Goal: Browse casually: Explore the website without a specific task or goal

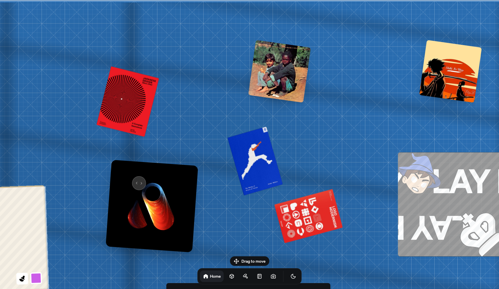
click at [135, 181] on img at bounding box center [152, 206] width 92 height 92
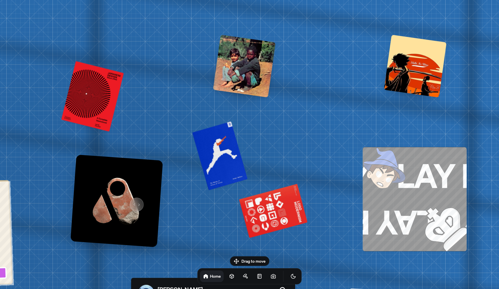
drag, startPoint x: 170, startPoint y: 206, endPoint x: 8, endPoint y: 140, distance: 175.2
click at [71, 164] on img at bounding box center [117, 200] width 92 height 92
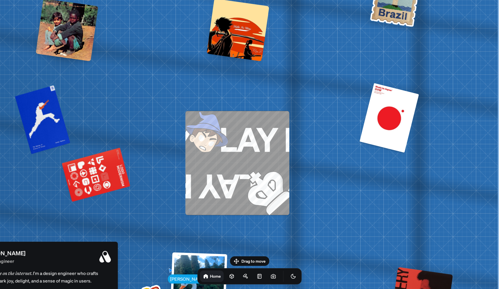
drag, startPoint x: 473, startPoint y: 140, endPoint x: 303, endPoint y: 132, distance: 170.2
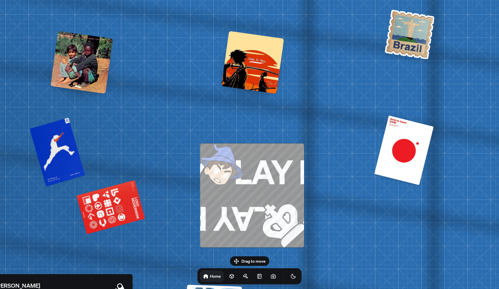
drag, startPoint x: 345, startPoint y: 147, endPoint x: 360, endPoint y: 172, distance: 29.5
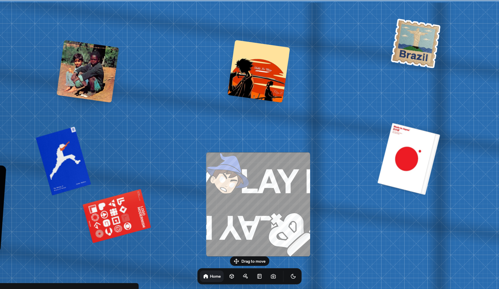
click at [407, 165] on div at bounding box center [409, 158] width 58 height 71
click at [415, 44] on img at bounding box center [416, 43] width 53 height 53
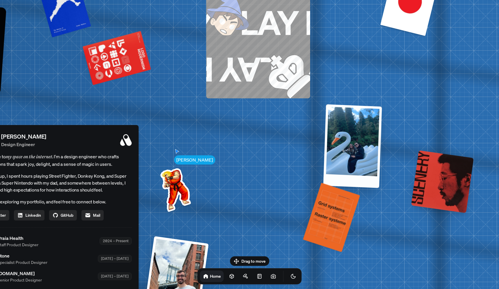
drag, startPoint x: 226, startPoint y: 143, endPoint x: 358, endPoint y: 108, distance: 137.1
click at [358, 108] on div at bounding box center [352, 146] width 59 height 84
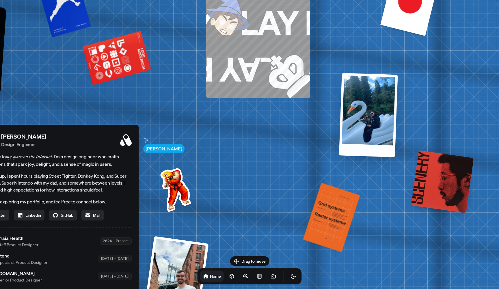
drag, startPoint x: 217, startPoint y: 170, endPoint x: 362, endPoint y: 104, distance: 159.3
click at [362, 104] on div at bounding box center [368, 115] width 59 height 84
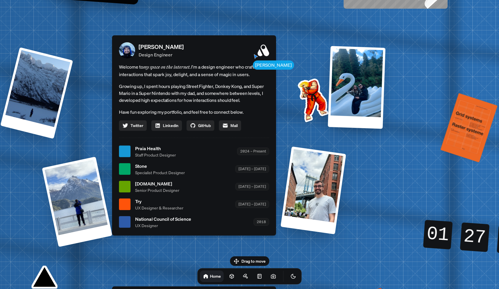
drag, startPoint x: 289, startPoint y: 171, endPoint x: 432, endPoint y: 75, distance: 172.4
click at [432, 76] on div "[PERSON_NAME] [PERSON_NAME] Design Engineer Welcome to my space on the internet…" at bounding box center [195, 151] width 865 height 757
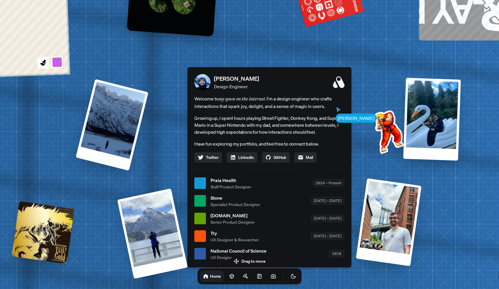
drag, startPoint x: 291, startPoint y: 119, endPoint x: 368, endPoint y: 150, distance: 82.6
click at [368, 150] on div "[PERSON_NAME] [PERSON_NAME] Design Engineer Welcome to my space on the internet…" at bounding box center [270, 183] width 865 height 757
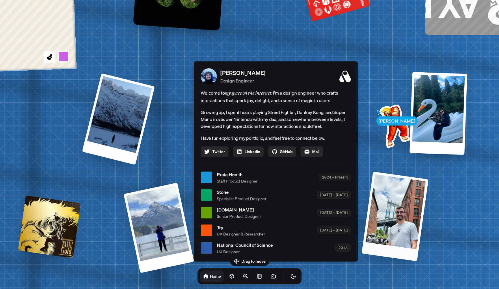
click at [392, 215] on div at bounding box center [395, 216] width 67 height 90
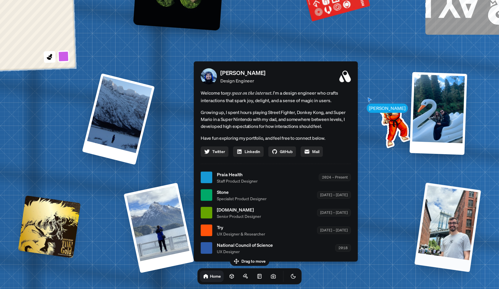
drag, startPoint x: 408, startPoint y: 223, endPoint x: 317, endPoint y: 168, distance: 106.3
click at [415, 182] on div at bounding box center [448, 227] width 67 height 90
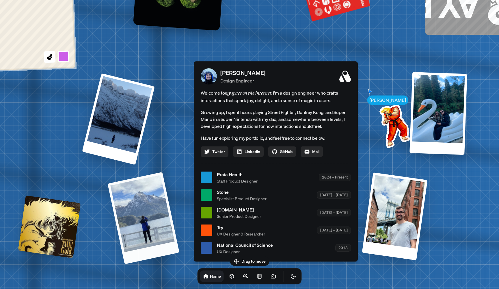
drag, startPoint x: 168, startPoint y: 235, endPoint x: 32, endPoint y: 167, distance: 152.3
click at [108, 172] on div at bounding box center [144, 218] width 72 height 92
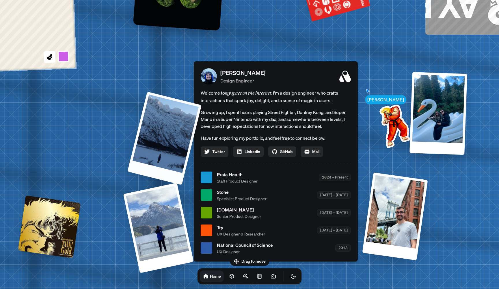
drag, startPoint x: 124, startPoint y: 129, endPoint x: 340, endPoint y: 153, distance: 217.6
click at [340, 153] on div "[PERSON_NAME] [PERSON_NAME] Design Engineer Welcome to my space on the internet…" at bounding box center [277, 177] width 865 height 757
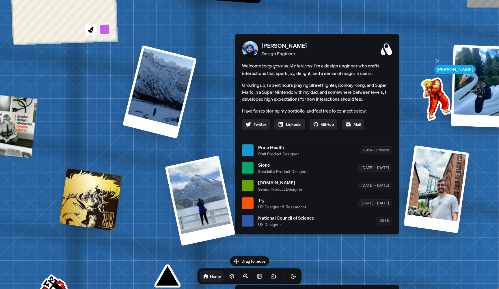
drag, startPoint x: 36, startPoint y: 228, endPoint x: 82, endPoint y: 201, distance: 54.0
click at [77, 201] on div at bounding box center [91, 199] width 63 height 63
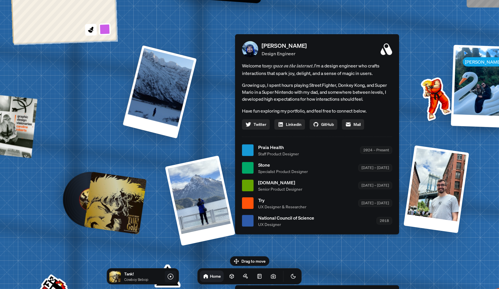
click at [171, 277] on icon at bounding box center [170, 276] width 7 height 7
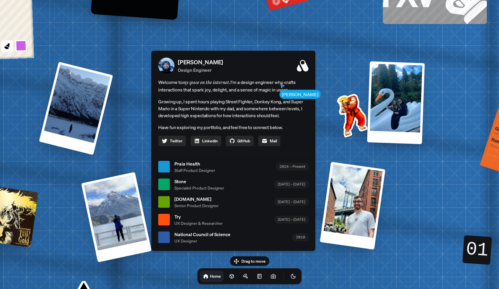
drag, startPoint x: 434, startPoint y: 90, endPoint x: 350, endPoint y: 107, distance: 86.2
click at [351, 106] on img at bounding box center [351, 114] width 58 height 58
click at [337, 111] on img at bounding box center [351, 114] width 58 height 58
click at [369, 87] on div "[PERSON_NAME] [PERSON_NAME] Design Engineer Welcome to my space on the internet…" at bounding box center [234, 166] width 865 height 757
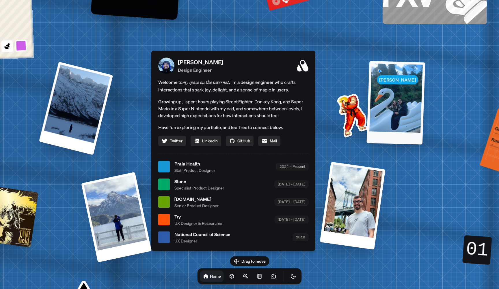
drag, startPoint x: 380, startPoint y: 78, endPoint x: 395, endPoint y: 80, distance: 14.3
click at [381, 78] on div at bounding box center [396, 103] width 59 height 84
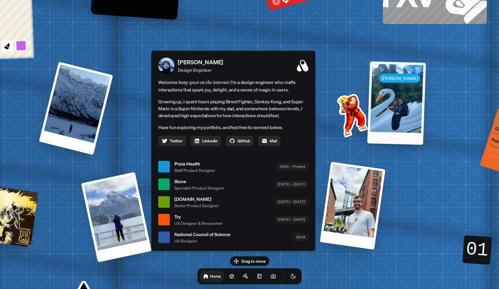
click at [395, 80] on div at bounding box center [397, 102] width 59 height 83
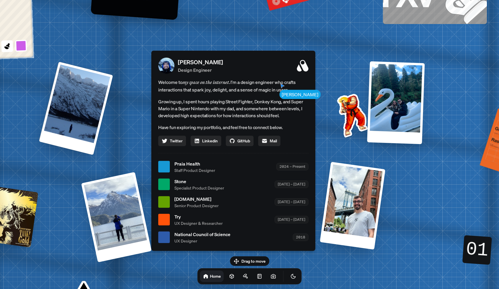
drag, startPoint x: 379, startPoint y: 157, endPoint x: 383, endPoint y: 101, distance: 56.5
click at [383, 101] on div "[PERSON_NAME] [PERSON_NAME] Design Engineer Welcome to my space on the internet…" at bounding box center [234, 166] width 865 height 757
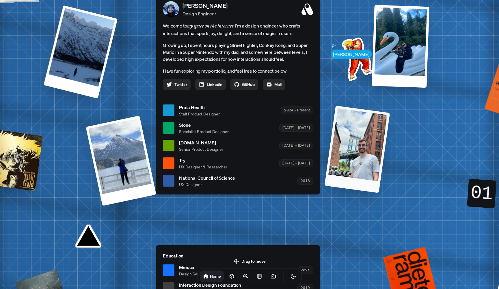
drag, startPoint x: 378, startPoint y: 195, endPoint x: 379, endPoint y: 114, distance: 80.9
click at [379, 122] on div "[PERSON_NAME] [PERSON_NAME] Design Engineer Welcome to my space on the internet…" at bounding box center [239, 110] width 865 height 757
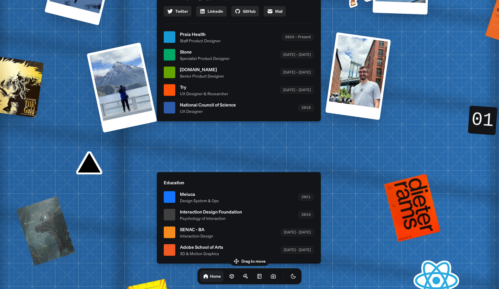
drag, startPoint x: 366, startPoint y: 192, endPoint x: 361, endPoint y: 120, distance: 72.1
click at [361, 123] on div "[PERSON_NAME] [PERSON_NAME] Design Engineer Welcome to my space on the internet…" at bounding box center [240, 37] width 865 height 757
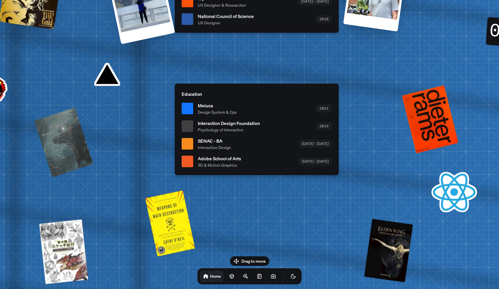
drag, startPoint x: 319, startPoint y: 184, endPoint x: 401, endPoint y: 92, distance: 123.5
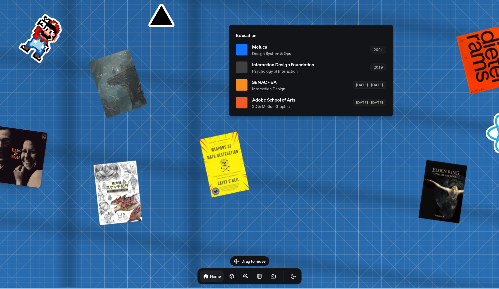
drag, startPoint x: 336, startPoint y: 188, endPoint x: 440, endPoint y: 98, distance: 136.9
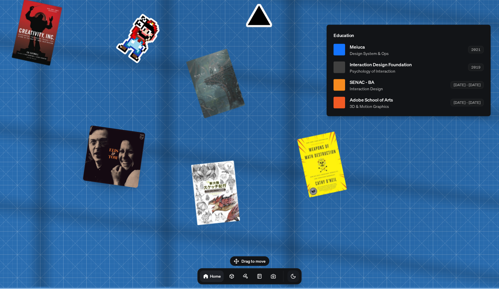
drag, startPoint x: 291, startPoint y: 140, endPoint x: 288, endPoint y: 271, distance: 131.0
click at [288, 0] on body "[PERSON_NAME] [PERSON_NAME] Design Engineer Welcome to my space on the internet…" at bounding box center [249, 0] width 499 height 0
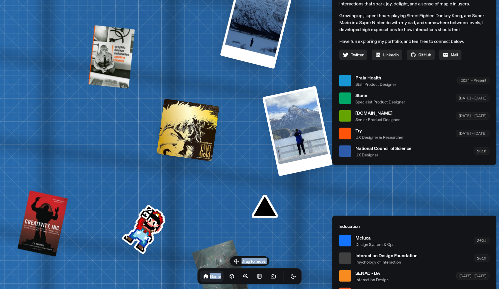
drag, startPoint x: 273, startPoint y: 246, endPoint x: 281, endPoint y: 283, distance: 37.7
click at [281, 0] on body "[PERSON_NAME] [PERSON_NAME] Design Engineer Welcome to my space on the internet…" at bounding box center [249, 0] width 499 height 0
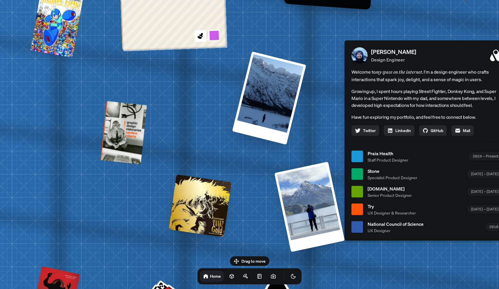
drag, startPoint x: 272, startPoint y: 226, endPoint x: 240, endPoint y: 166, distance: 68.1
click at [240, 166] on div "[PERSON_NAME] [PERSON_NAME] Design Engineer Welcome to my space on the internet…" at bounding box center [428, 156] width 865 height 757
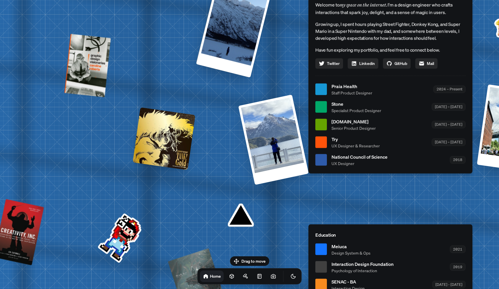
click at [247, 218] on div "[PERSON_NAME] [PERSON_NAME] Design Engineer Welcome to my space on the internet…" at bounding box center [392, 89] width 865 height 757
click at [243, 219] on div "[PERSON_NAME] [PERSON_NAME] Design Engineer Welcome to my space on the internet…" at bounding box center [392, 89] width 865 height 757
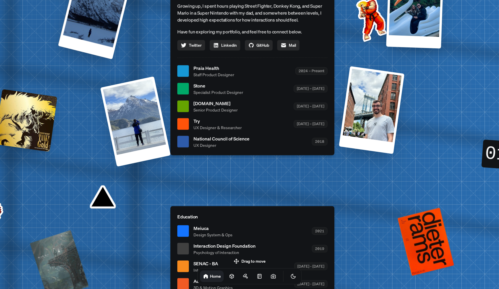
drag, startPoint x: 241, startPoint y: 215, endPoint x: 140, endPoint y: 191, distance: 103.9
click at [135, 190] on div "[PERSON_NAME] [PERSON_NAME] Design Engineer Welcome to my space on the internet…" at bounding box center [253, 70] width 865 height 757
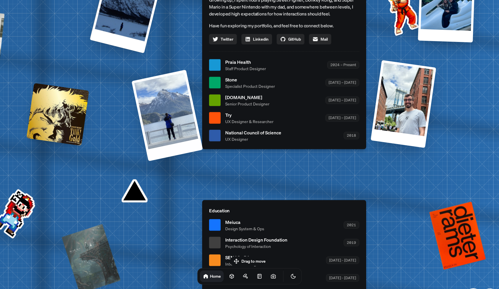
drag, startPoint x: 150, startPoint y: 150, endPoint x: 170, endPoint y: 256, distance: 107.9
click at [170, 255] on div "[PERSON_NAME] [PERSON_NAME] Design Engineer Welcome to my space on the internet…" at bounding box center [285, 64] width 865 height 757
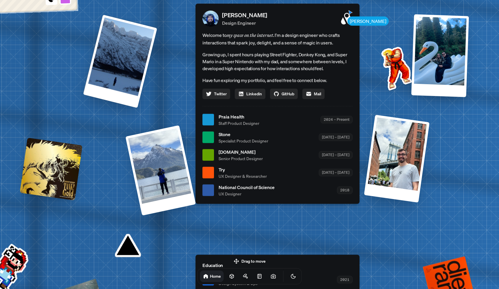
drag, startPoint x: 189, startPoint y: 193, endPoint x: 176, endPoint y: 288, distance: 96.6
click at [177, 288] on div "[PERSON_NAME] [PERSON_NAME] Design Engineer Welcome to my space on the internet…" at bounding box center [279, 119] width 865 height 757
